Goal: Task Accomplishment & Management: Manage account settings

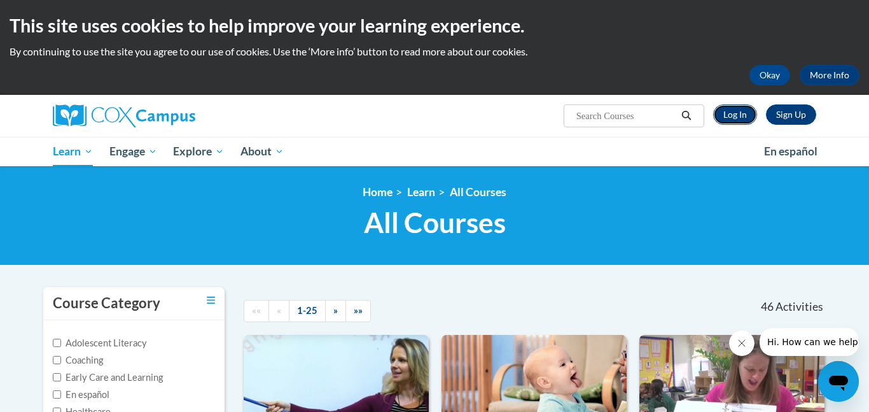
click at [738, 113] on link "Log In" at bounding box center [736, 114] width 44 height 20
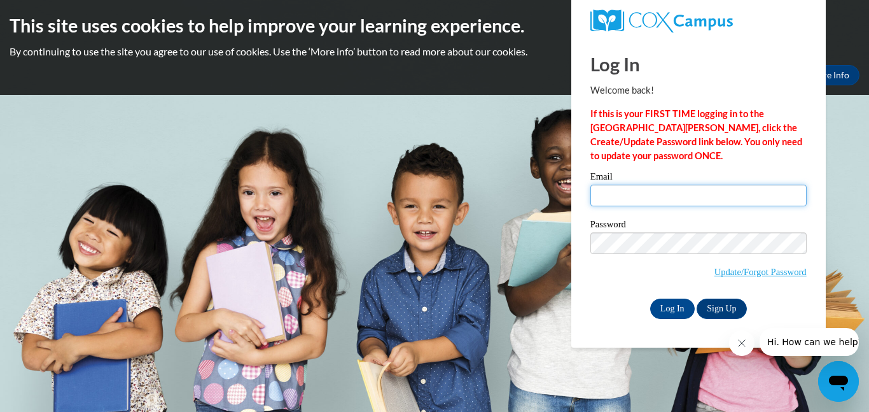
click at [685, 195] on input "Email" at bounding box center [699, 196] width 216 height 22
click at [787, 199] on input "jacqueline.askew@clevelandmetroschools.org" at bounding box center [699, 196] width 216 height 22
type input "jacqueline.askew@clevelandmetroschools.org"
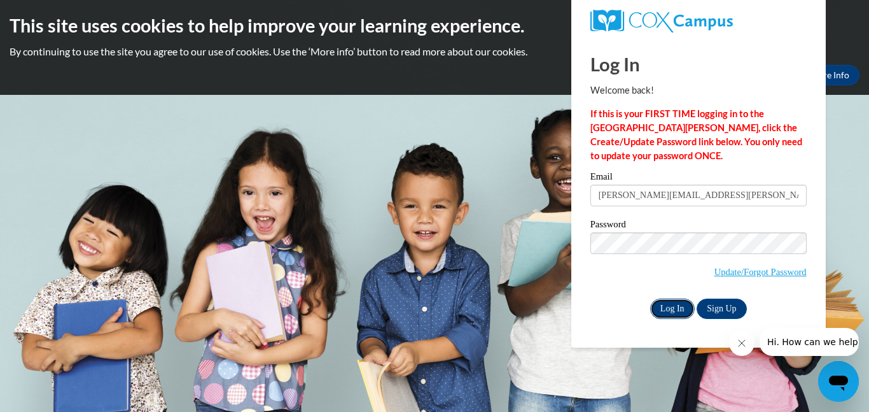
click at [659, 306] on input "Log In" at bounding box center [672, 309] width 45 height 20
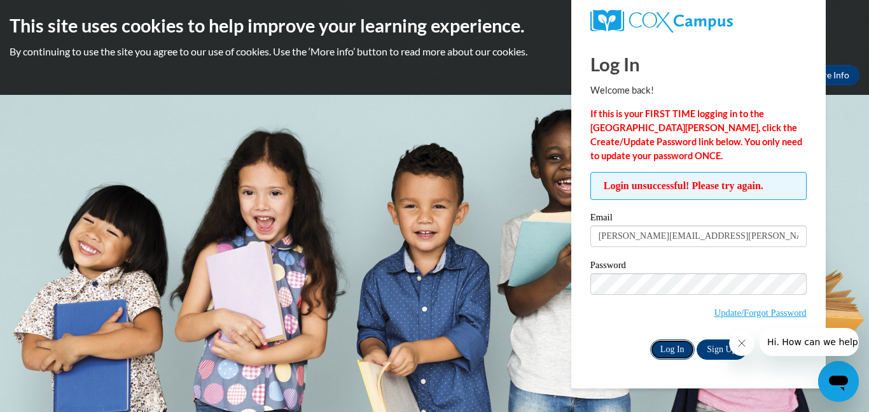
click at [669, 351] on input "Log In" at bounding box center [672, 349] width 45 height 20
click at [670, 349] on input "Log In" at bounding box center [672, 349] width 45 height 20
click at [661, 341] on input "Log In" at bounding box center [672, 349] width 45 height 20
click at [868, 243] on body "This site uses cookies to help improve your learning experience. By continuing …" at bounding box center [434, 206] width 869 height 412
click at [782, 313] on link "Update/Forgot Password" at bounding box center [761, 312] width 92 height 10
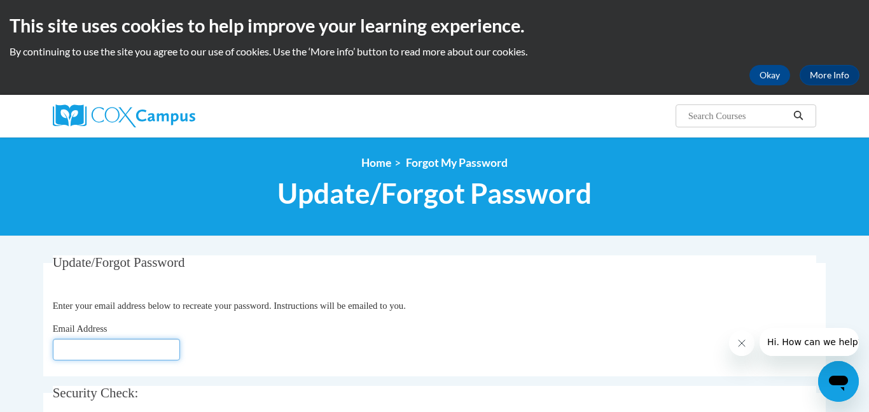
click at [68, 348] on input "Email Address" at bounding box center [116, 350] width 127 height 22
type input "jacqueline"
type input "[PERSON_NAME][EMAIL_ADDRESS][DOMAIN_NAME]"
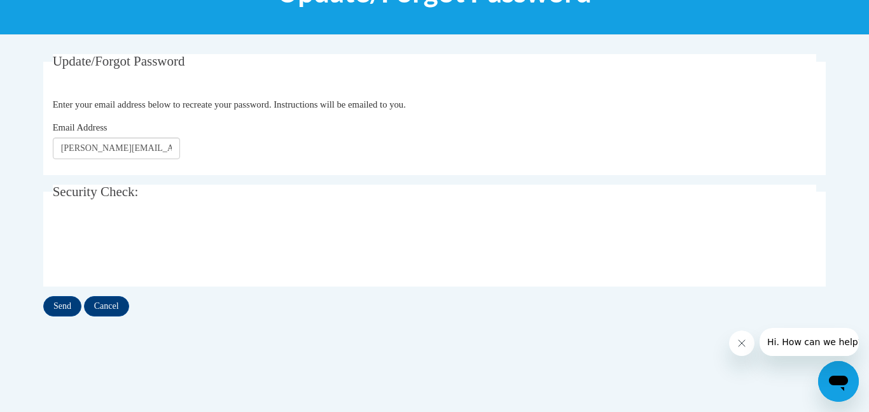
scroll to position [205, 0]
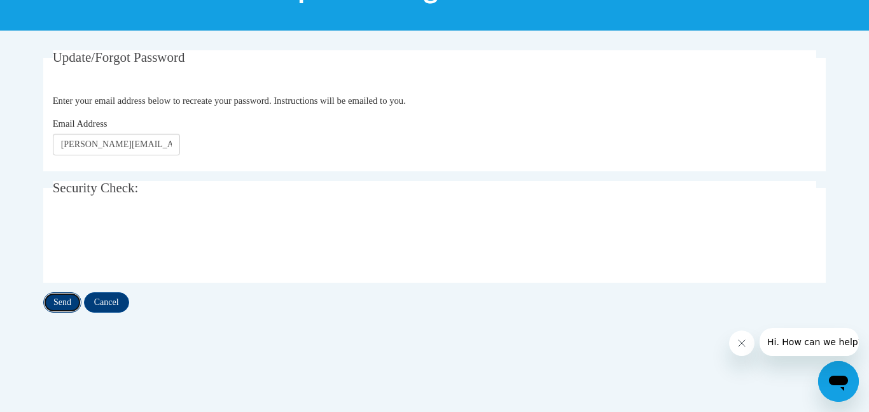
click at [62, 300] on input "Send" at bounding box center [62, 302] width 38 height 20
